Goal: Check status: Check status

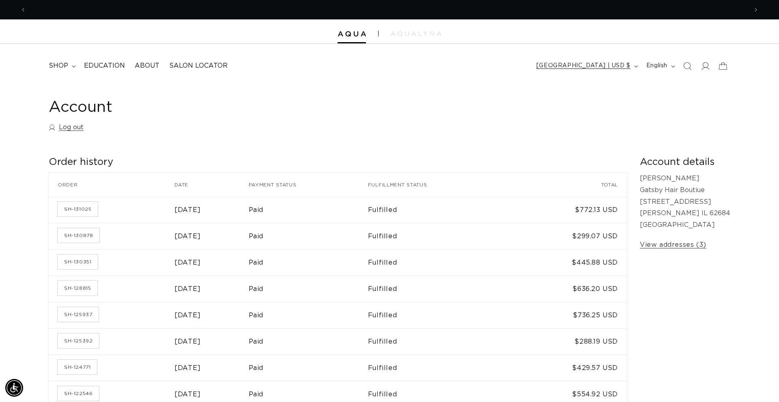
scroll to position [0, 1443]
click at [80, 240] on link "SH-130878" at bounding box center [79, 235] width 42 height 15
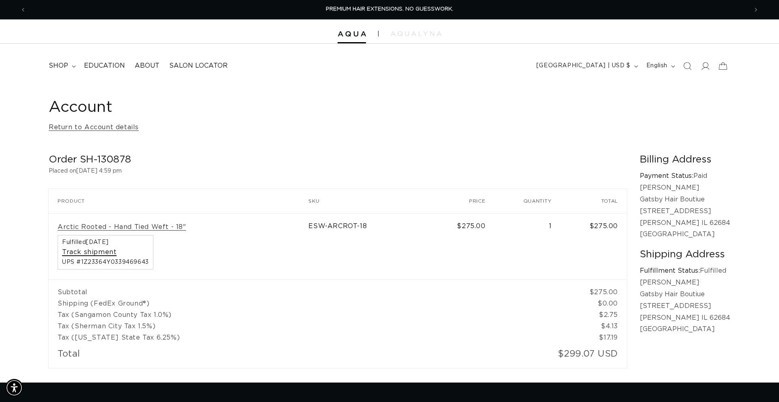
scroll to position [0, 0]
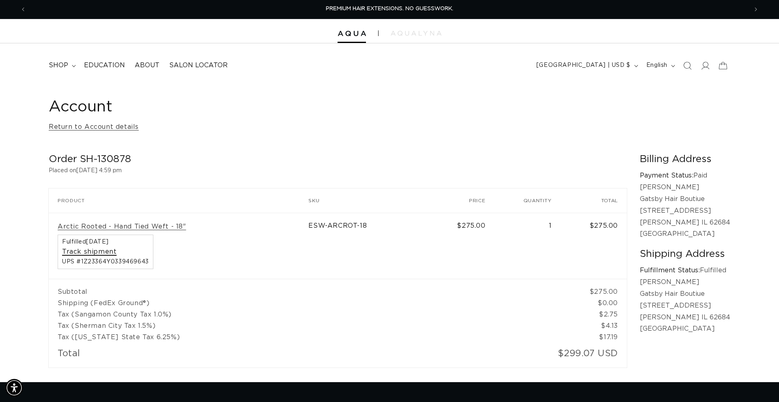
click at [105, 252] on link "Track shipment" at bounding box center [89, 252] width 54 height 9
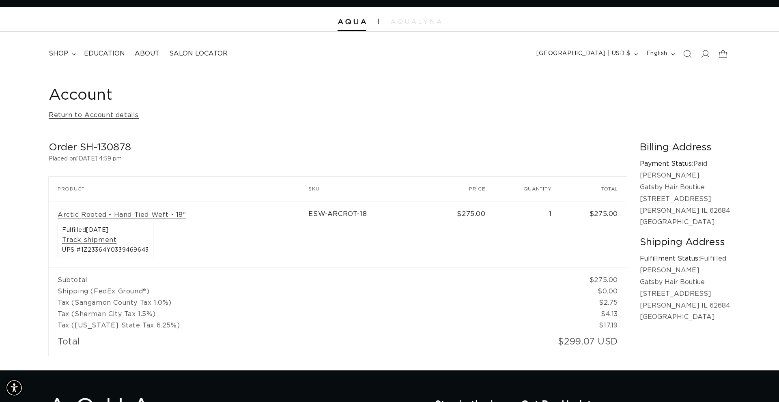
scroll to position [12, 0]
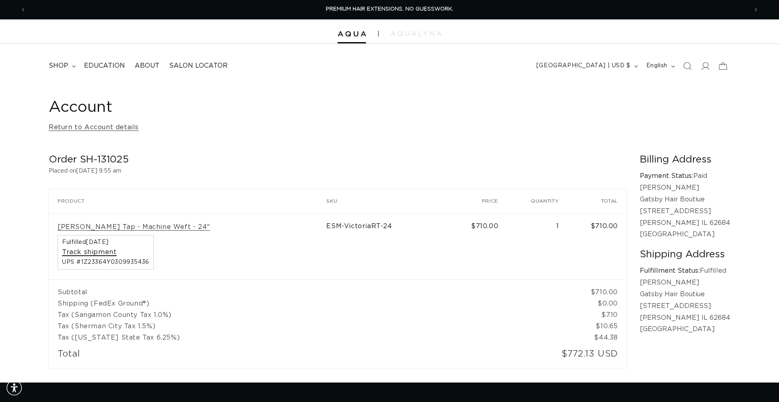
click at [88, 251] on link "Track shipment" at bounding box center [89, 252] width 54 height 9
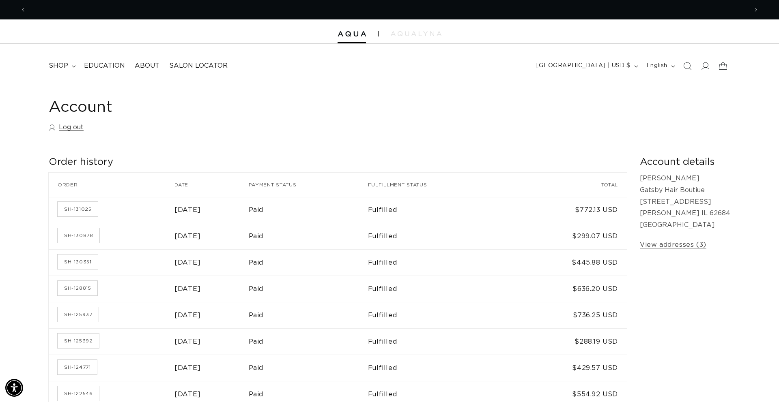
scroll to position [0, 721]
